Goal: Information Seeking & Learning: Find specific fact

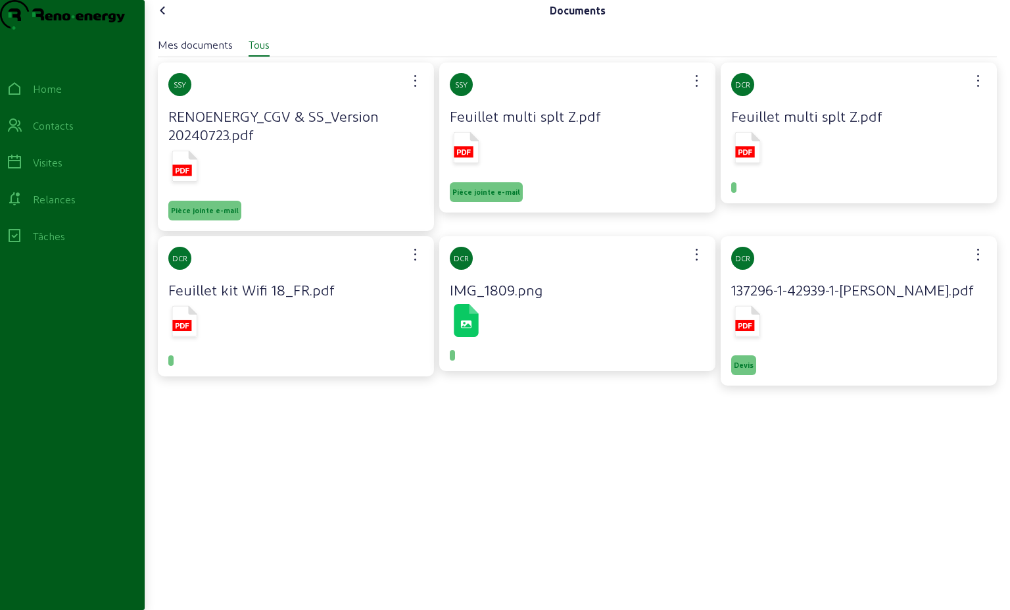
click at [59, 144] on link "Contacts" at bounding box center [72, 125] width 145 height 37
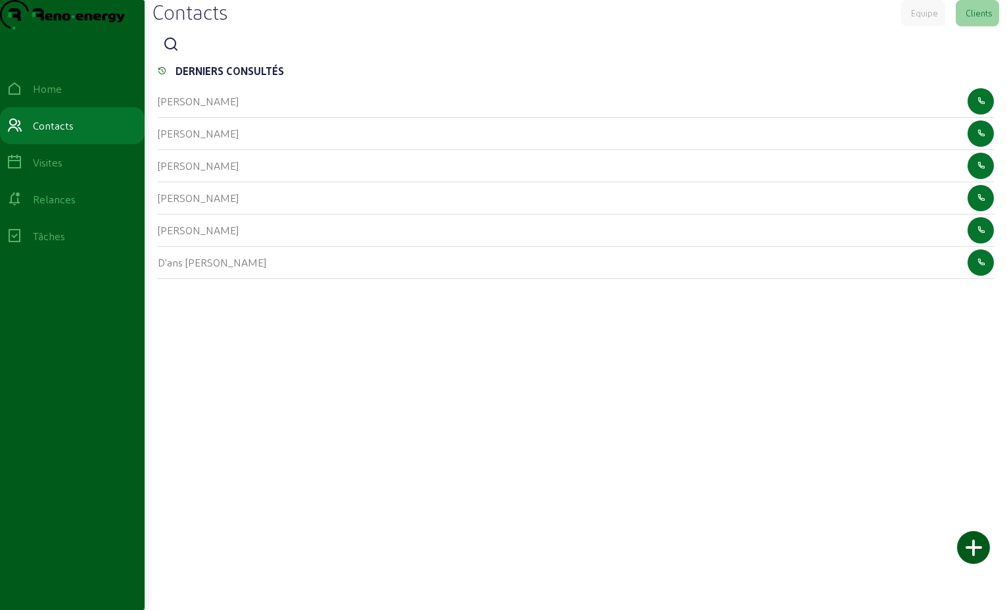
click at [174, 53] on icon at bounding box center [171, 45] width 16 height 16
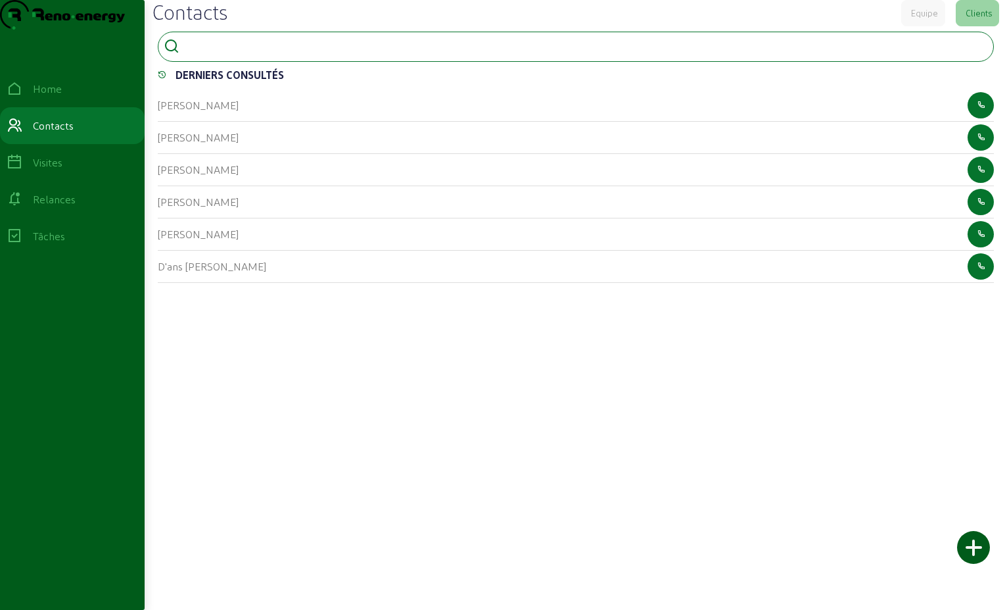
click at [192, 53] on input at bounding box center [244, 45] width 118 height 16
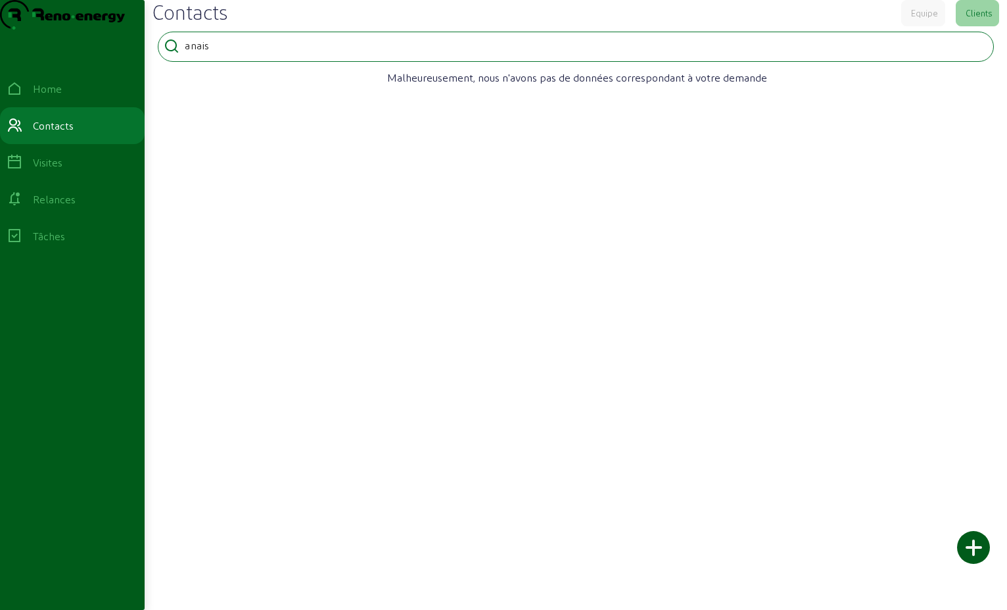
click at [228, 53] on input "anais" at bounding box center [244, 45] width 118 height 16
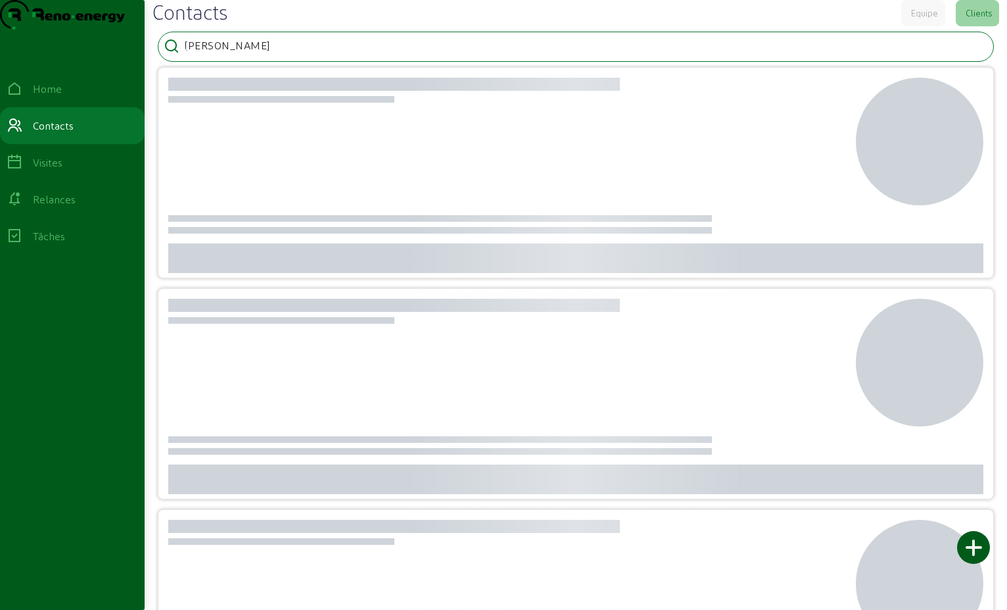
click at [262, 53] on input "[PERSON_NAME]" at bounding box center [244, 45] width 118 height 16
type input "a"
type input "[PERSON_NAME]"
click at [305, 168] on div at bounding box center [508, 142] width 688 height 128
click at [174, 55] on icon at bounding box center [172, 47] width 16 height 16
